Goal: Information Seeking & Learning: Check status

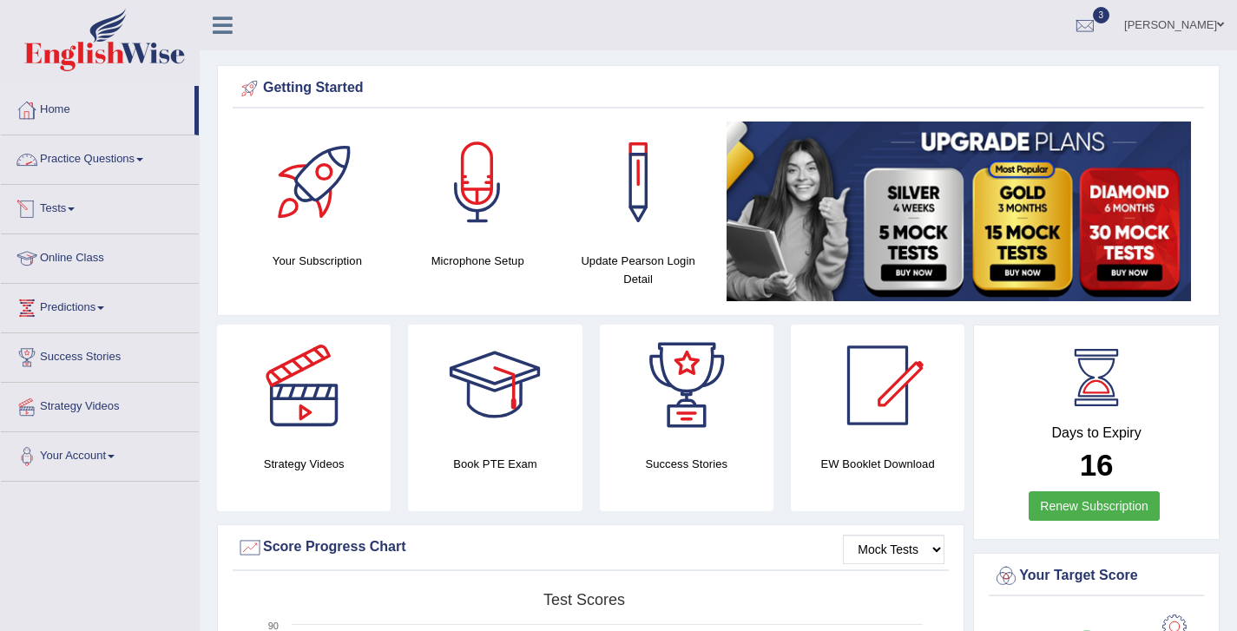
click at [56, 206] on link "Tests" at bounding box center [100, 206] width 198 height 43
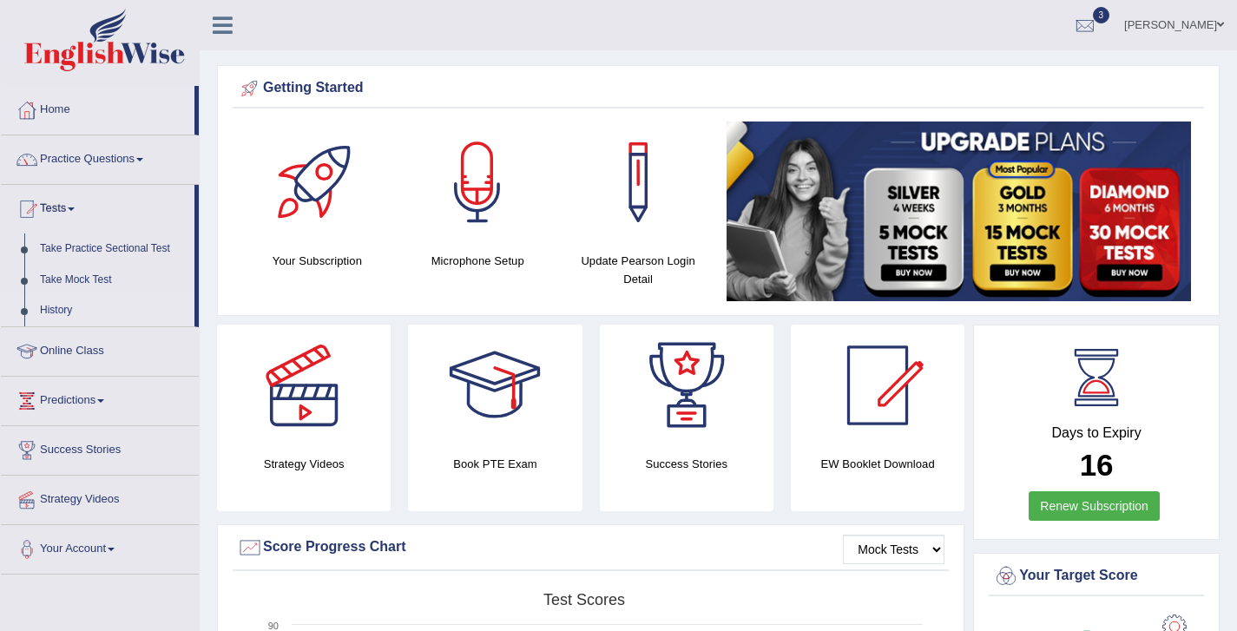
click at [65, 311] on link "History" at bounding box center [113, 310] width 162 height 31
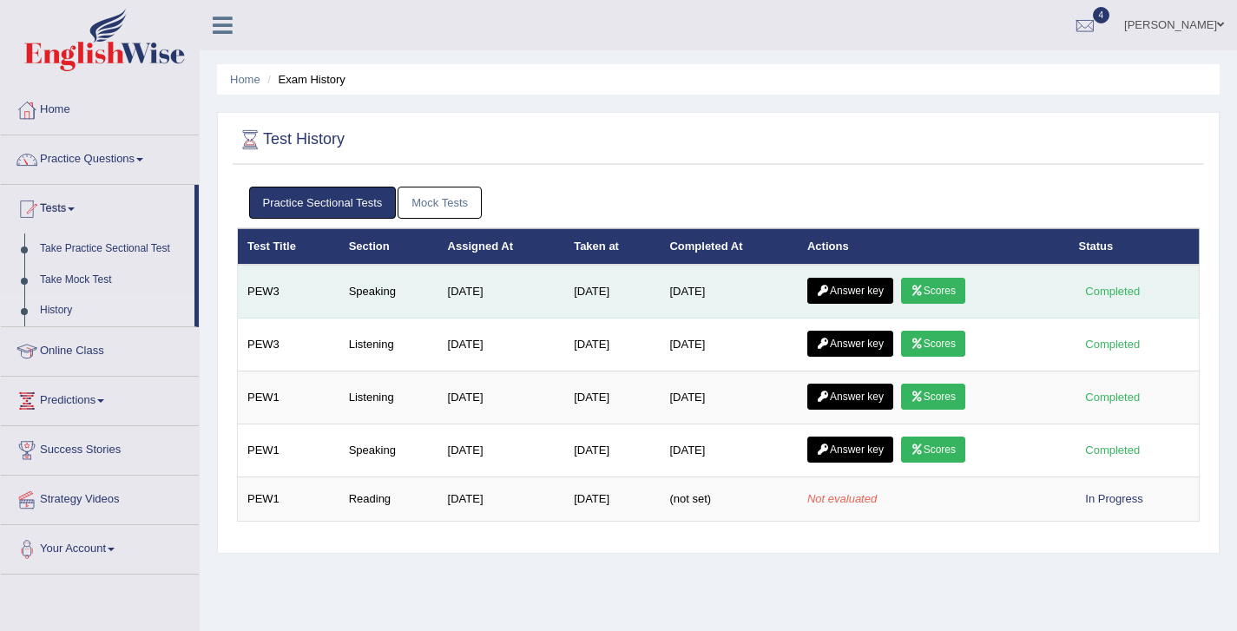
click at [946, 294] on link "Scores" at bounding box center [933, 291] width 64 height 26
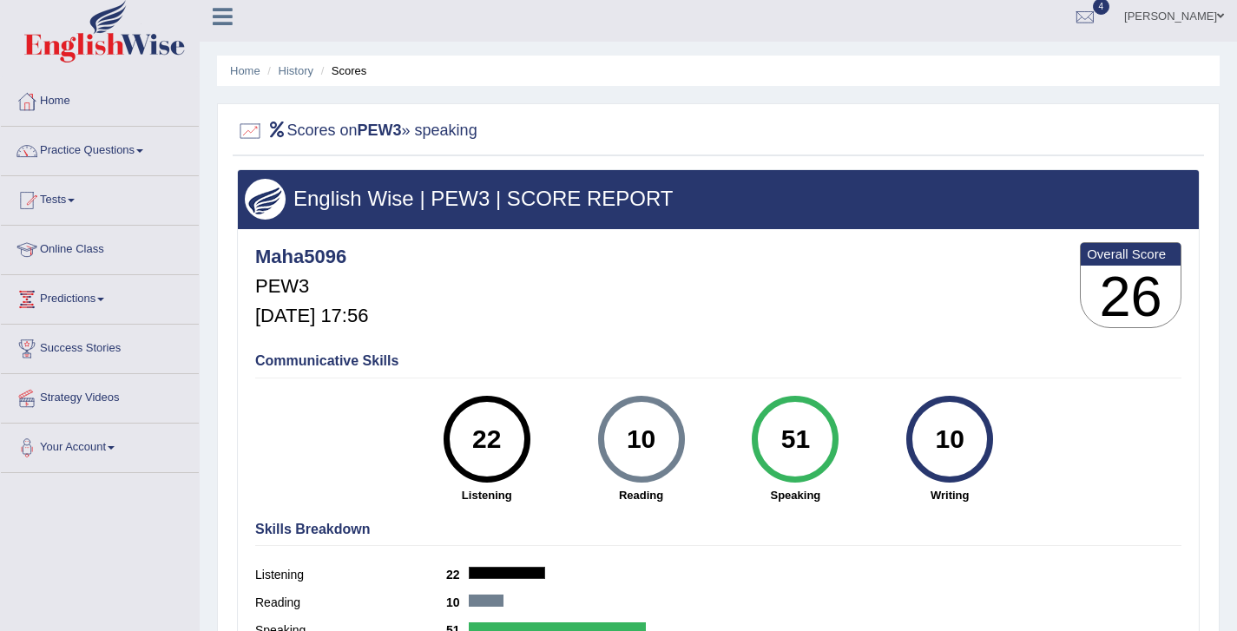
scroll to position [7, 0]
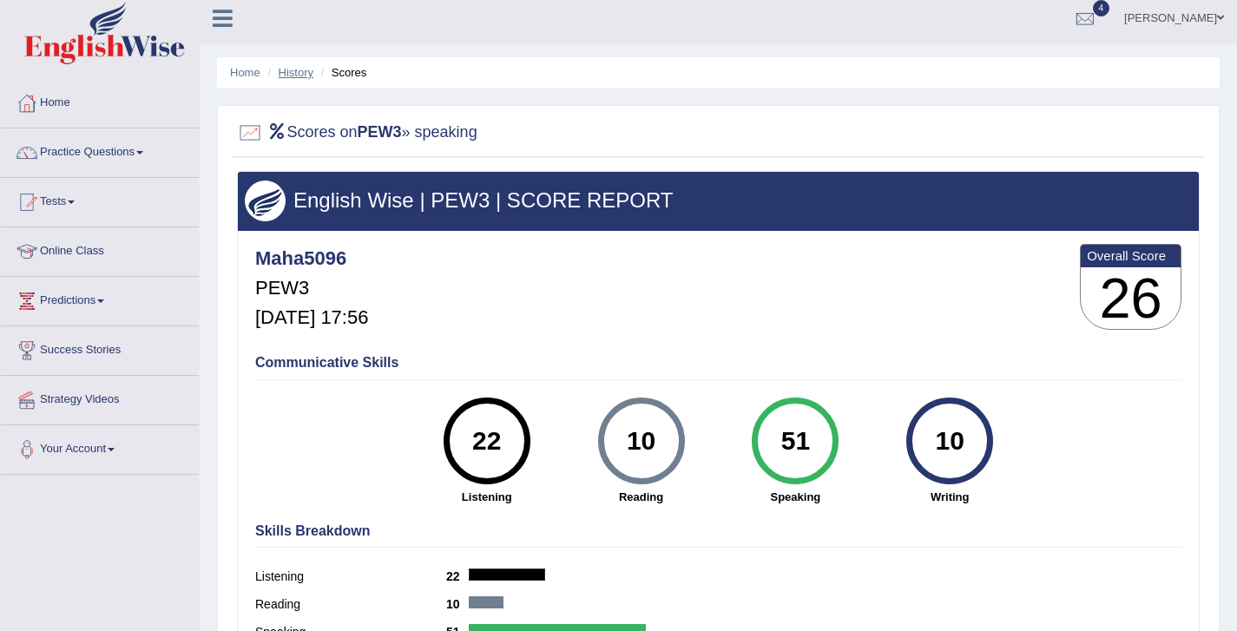
click at [301, 71] on link "History" at bounding box center [296, 72] width 35 height 13
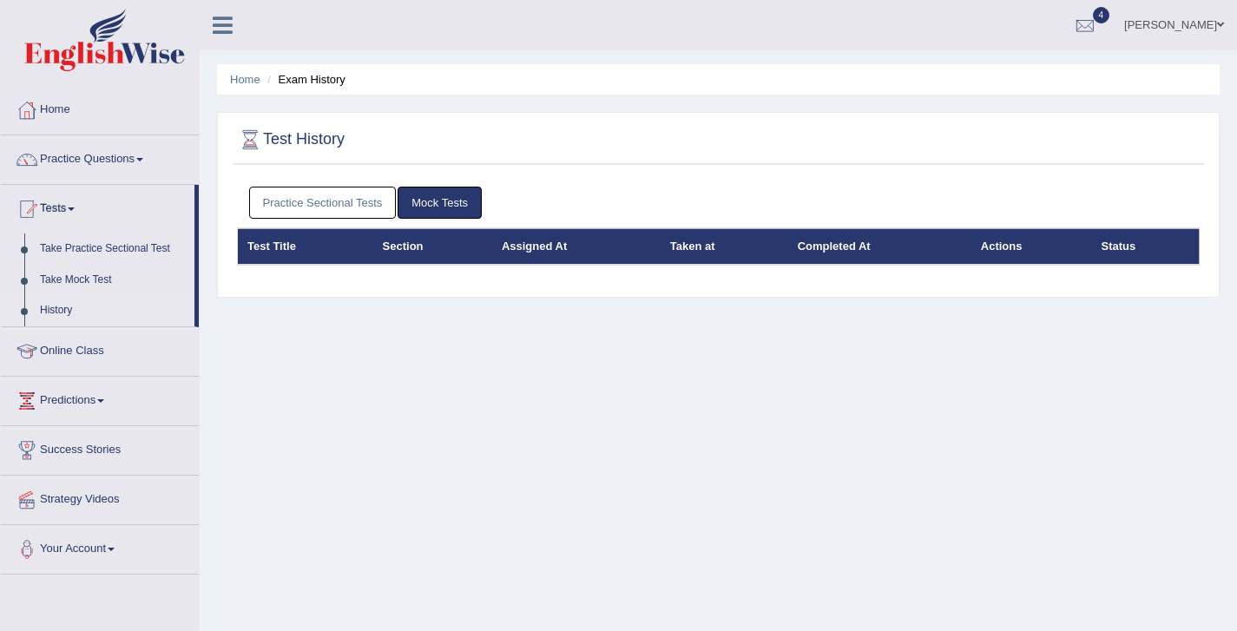
click at [438, 203] on link "Mock Tests" at bounding box center [440, 203] width 84 height 32
click at [405, 214] on link "Mock Tests" at bounding box center [440, 203] width 84 height 32
click at [352, 192] on link "Practice Sectional Tests" at bounding box center [323, 203] width 148 height 32
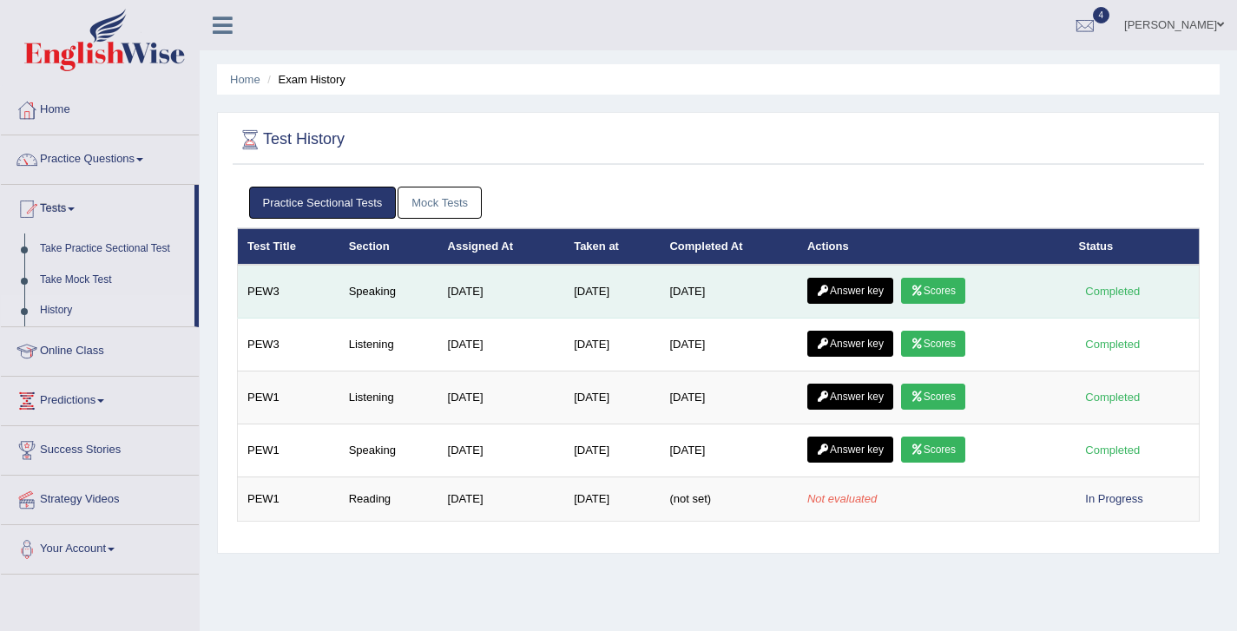
click at [848, 289] on link "Answer key" at bounding box center [850, 291] width 86 height 26
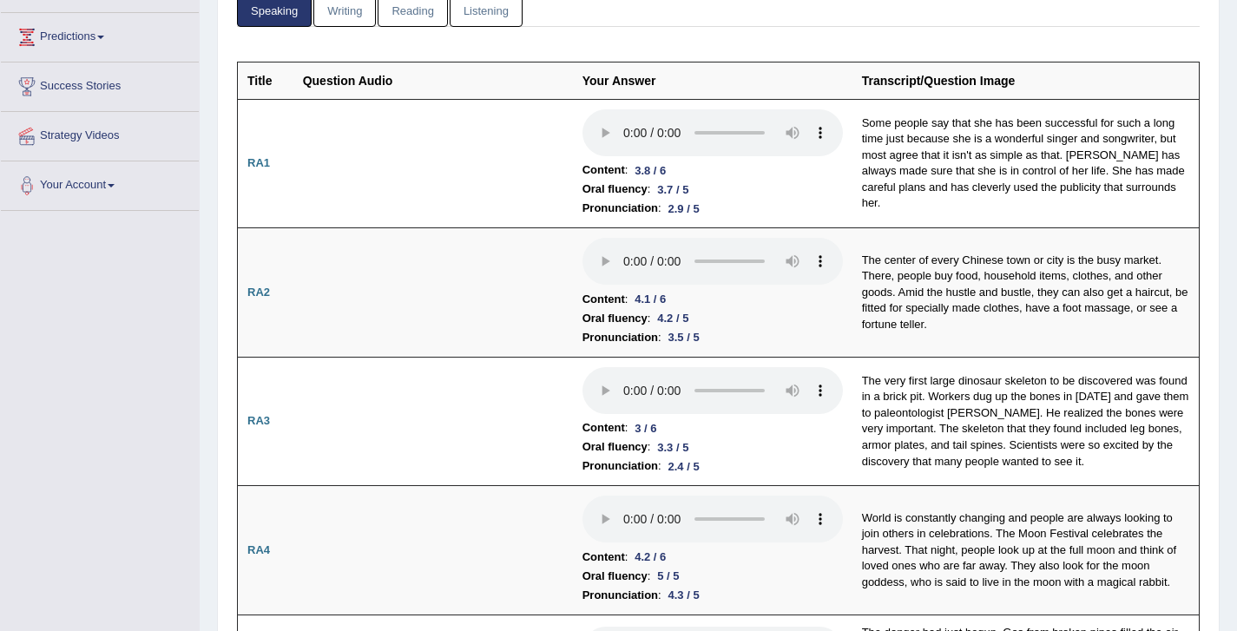
scroll to position [273, 0]
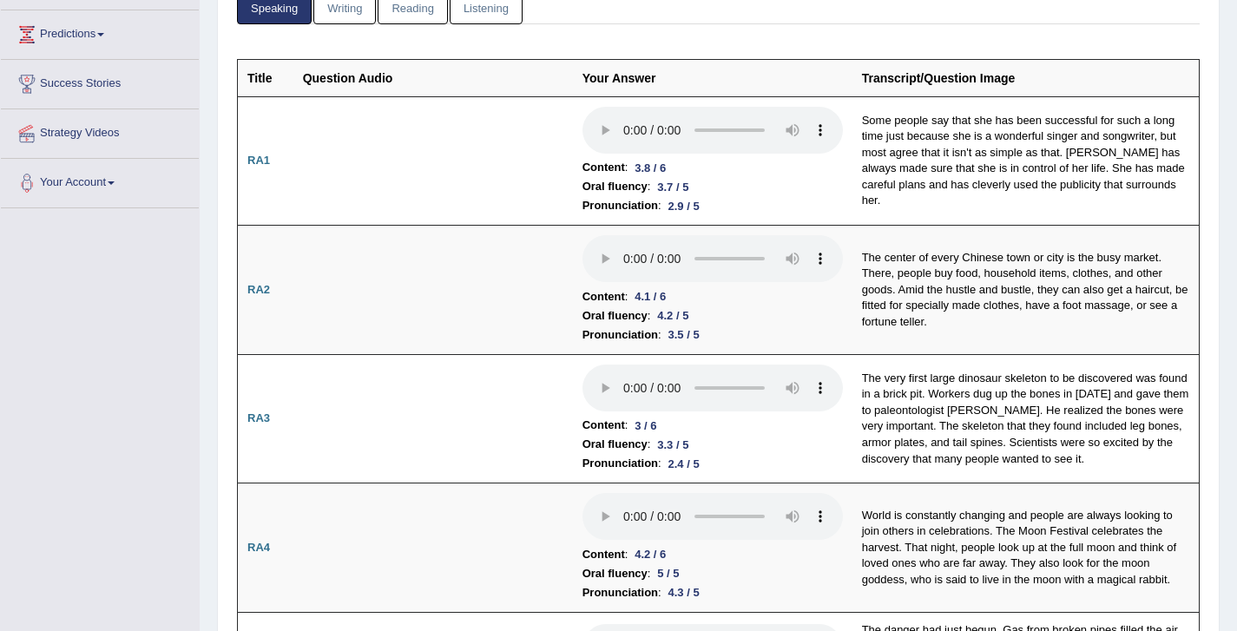
click at [848, 289] on td "Content : 4.1 / 6 Oral fluency : 4.2 / 5 Pronunciation : 3.5 / 5" at bounding box center [713, 290] width 280 height 129
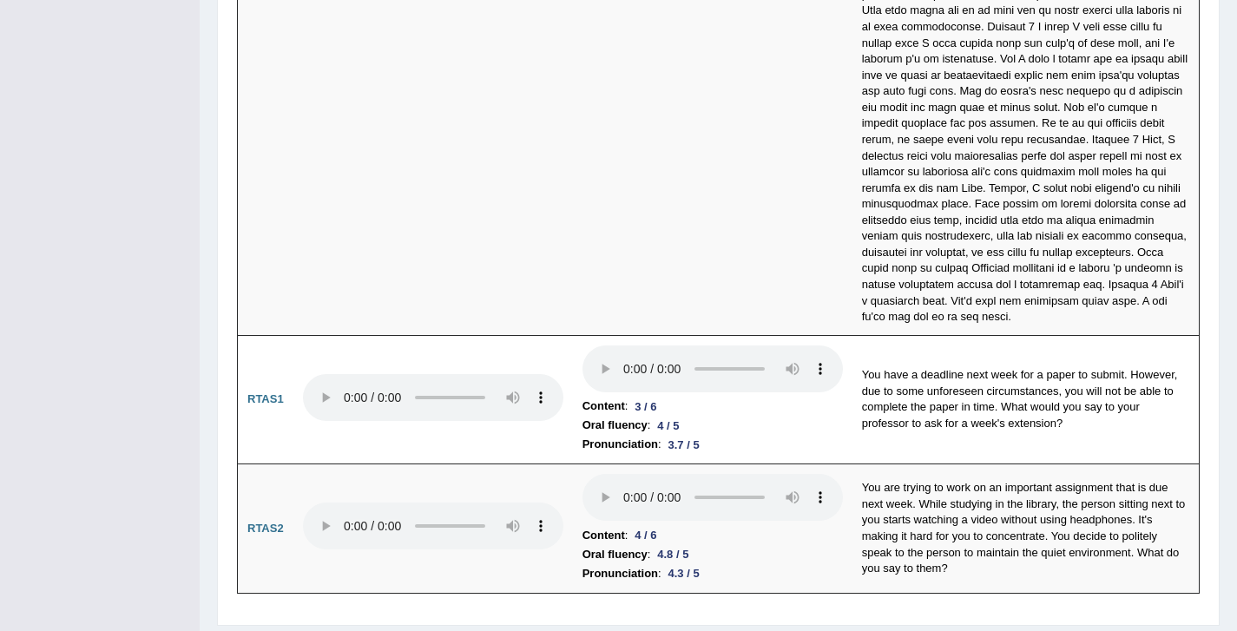
scroll to position [5727, 0]
